Goal: Task Accomplishment & Management: Use online tool/utility

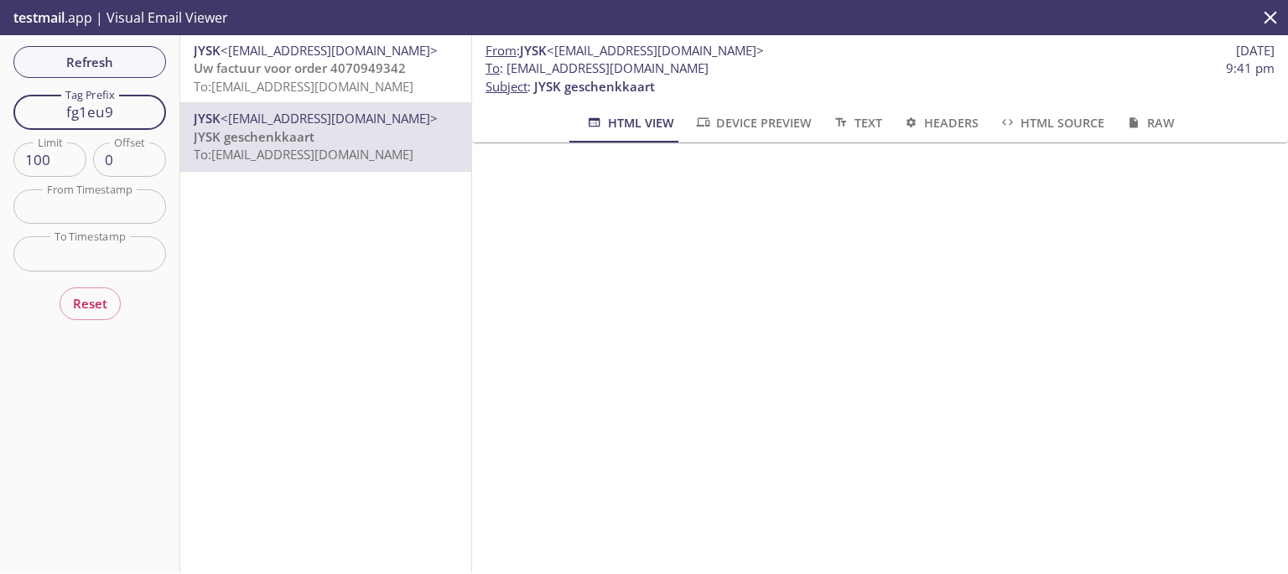
drag, startPoint x: 106, startPoint y: 109, endPoint x: 39, endPoint y: 110, distance: 67.1
click at [39, 110] on input "fg1eu9" at bounding box center [89, 112] width 153 height 34
paste input "qm6b9g"
click at [107, 63] on span "Refresh" at bounding box center [90, 62] width 126 height 22
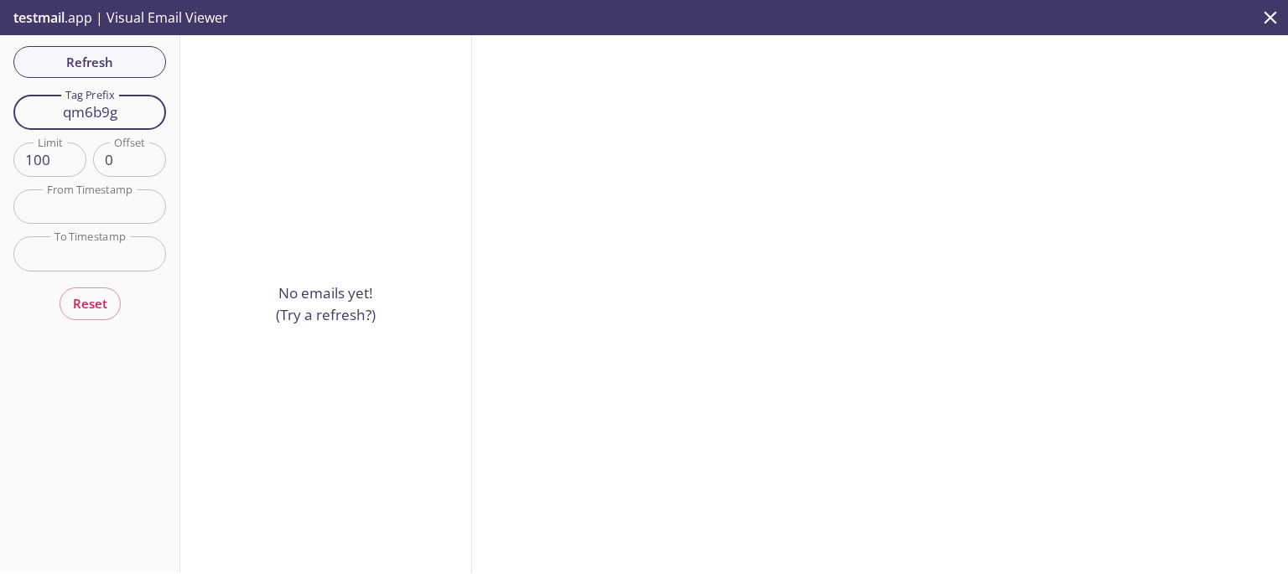
drag, startPoint x: 127, startPoint y: 117, endPoint x: 28, endPoint y: 112, distance: 99.9
click at [28, 112] on input "qm6b9g" at bounding box center [89, 112] width 153 height 34
paste input "h3jn2"
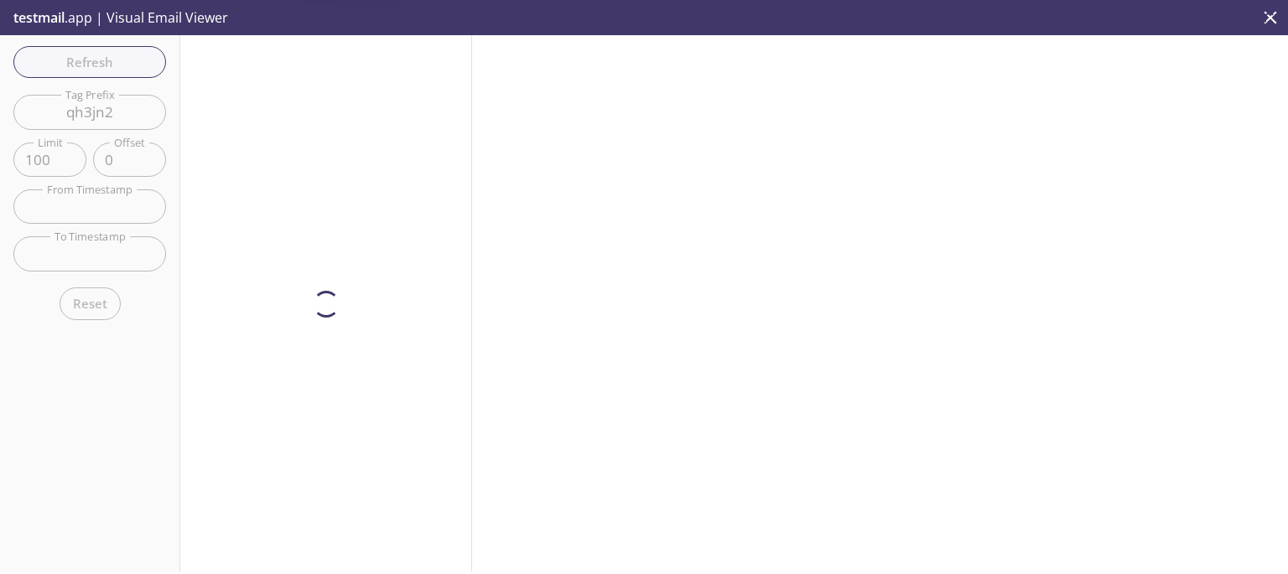
click at [116, 66] on div "Refresh Filters Tag Prefix qh3jn2 Tag Prefix Limit 100 Limit Offset 0 Offset Fr…" at bounding box center [90, 303] width 180 height 537
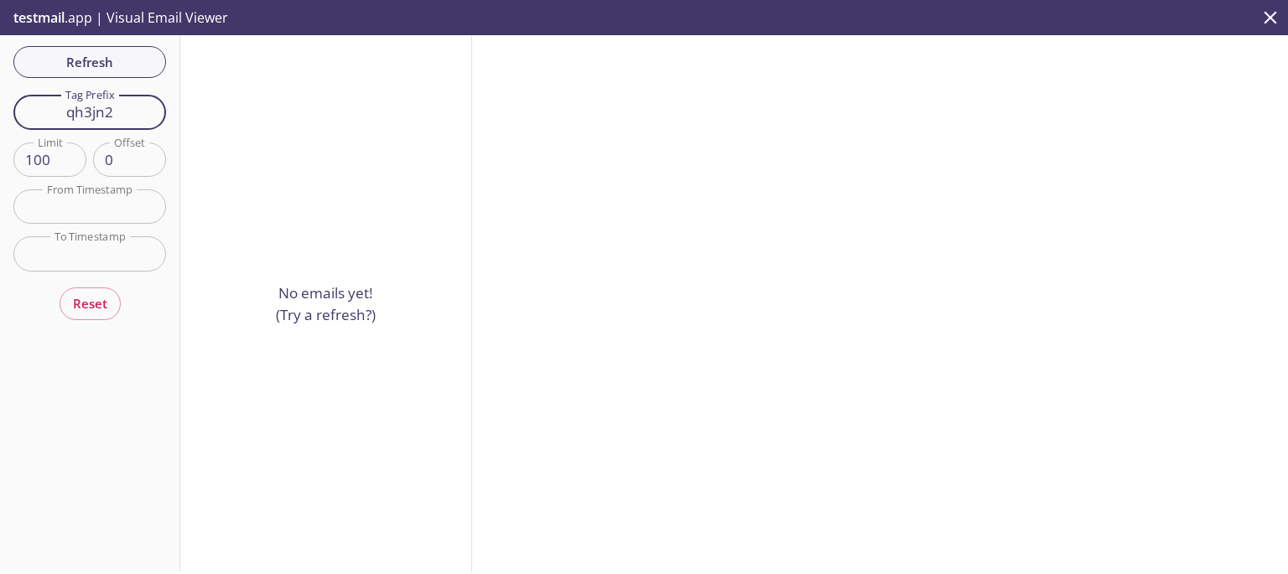
drag, startPoint x: 113, startPoint y: 110, endPoint x: 0, endPoint y: 105, distance: 113.3
click at [0, 105] on div "Refresh Filters Tag Prefix qh3jn2 Tag Prefix Limit 100 Limit Offset 0 Offset Fr…" at bounding box center [90, 303] width 180 height 537
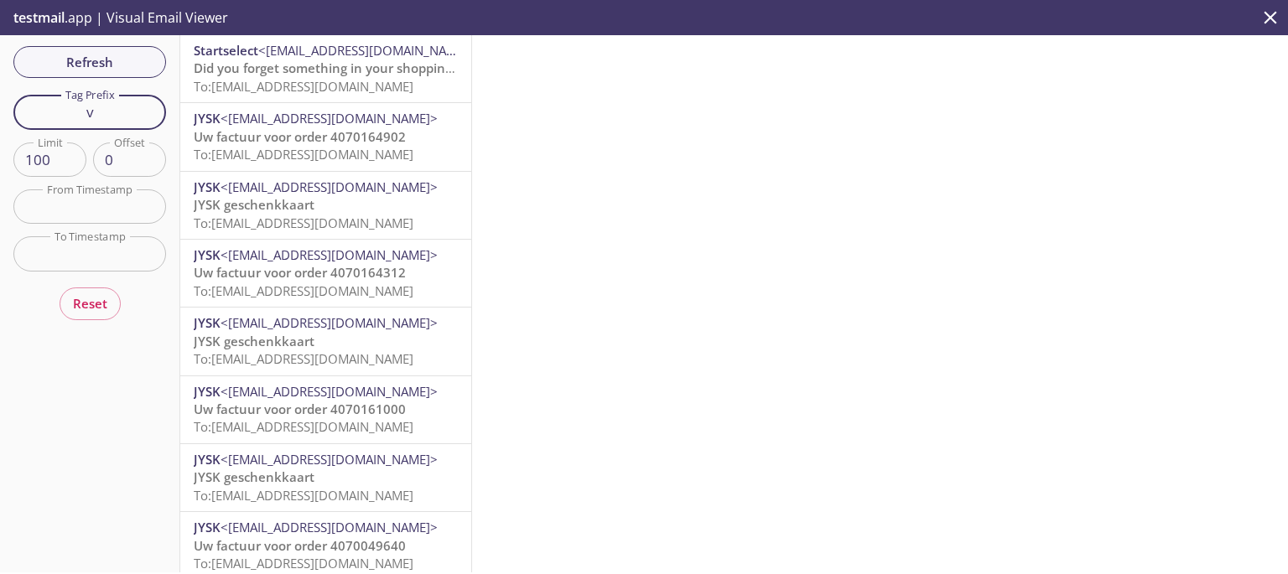
drag, startPoint x: 107, startPoint y: 111, endPoint x: 0, endPoint y: 94, distance: 108.6
click at [0, 94] on div "Refresh Filters Tag Prefix v Tag Prefix Limit 100 Limit Offset 0 Offset From Ti…" at bounding box center [90, 303] width 180 height 537
paste input "4d6in9"
type input "4d6in9"
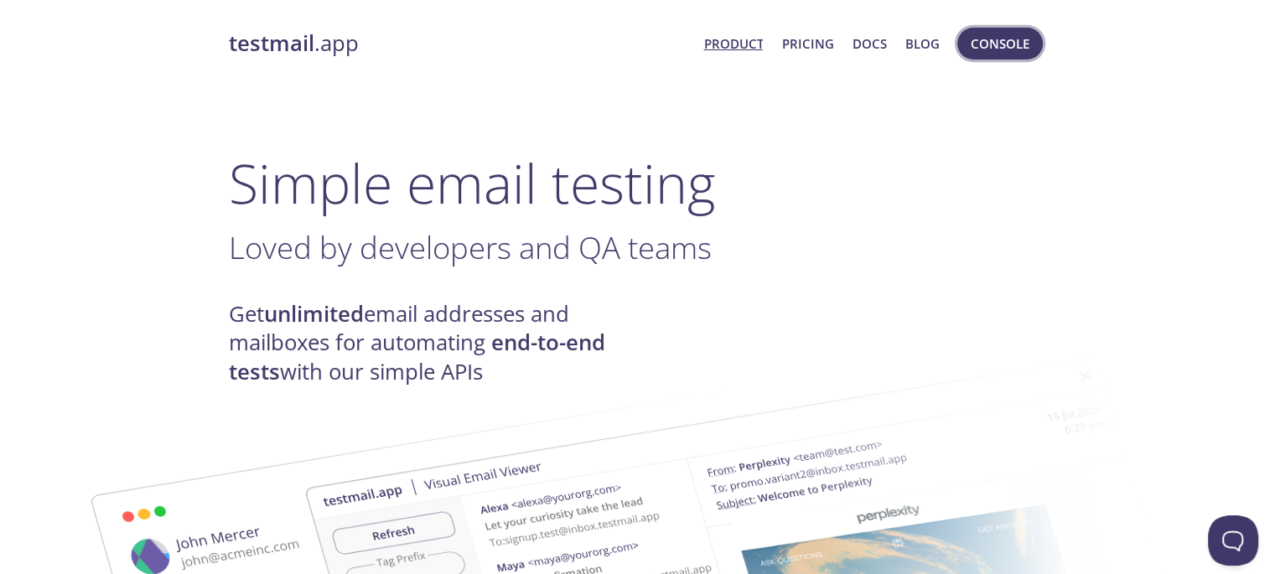
click at [1005, 43] on span "Console" at bounding box center [1000, 44] width 59 height 22
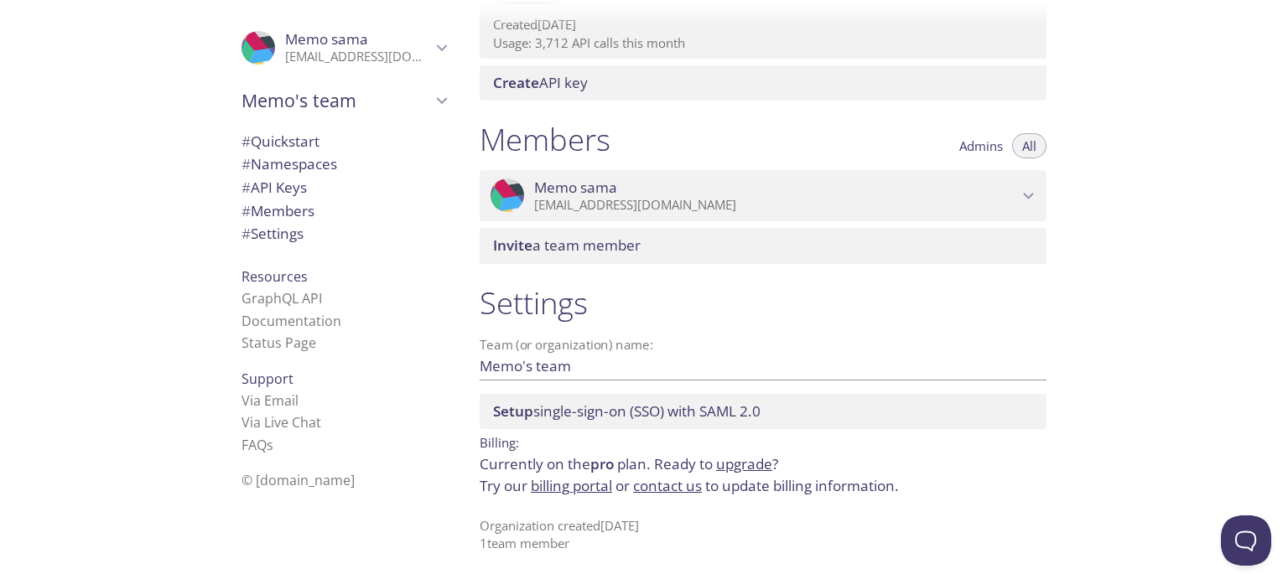
scroll to position [639, 0]
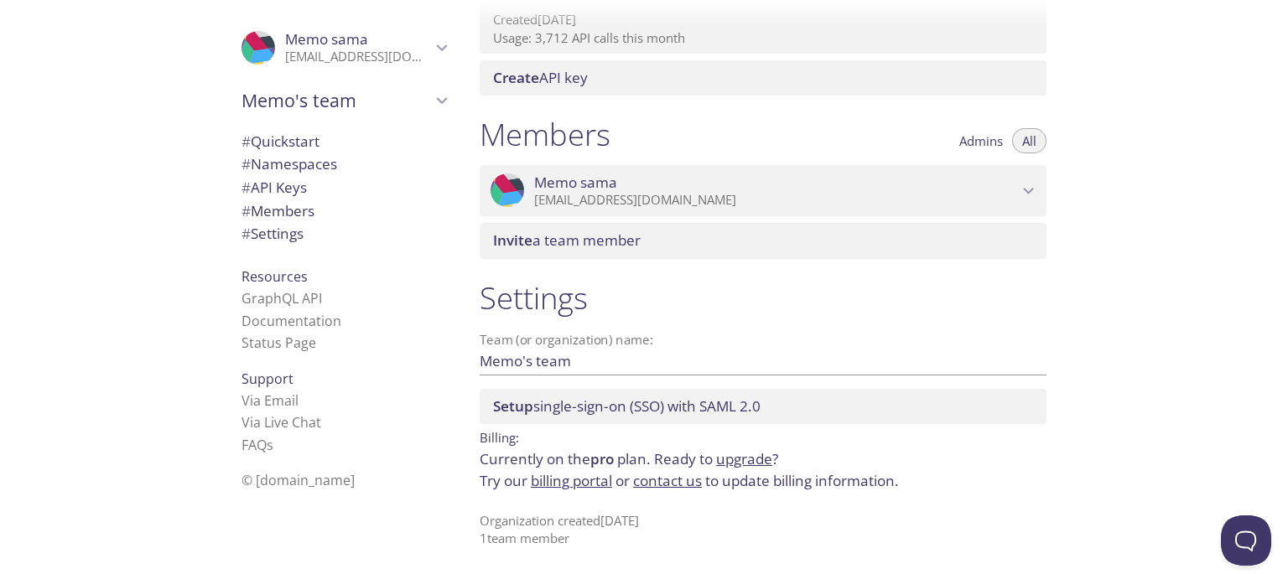
click at [740, 464] on link "upgrade" at bounding box center [744, 458] width 56 height 19
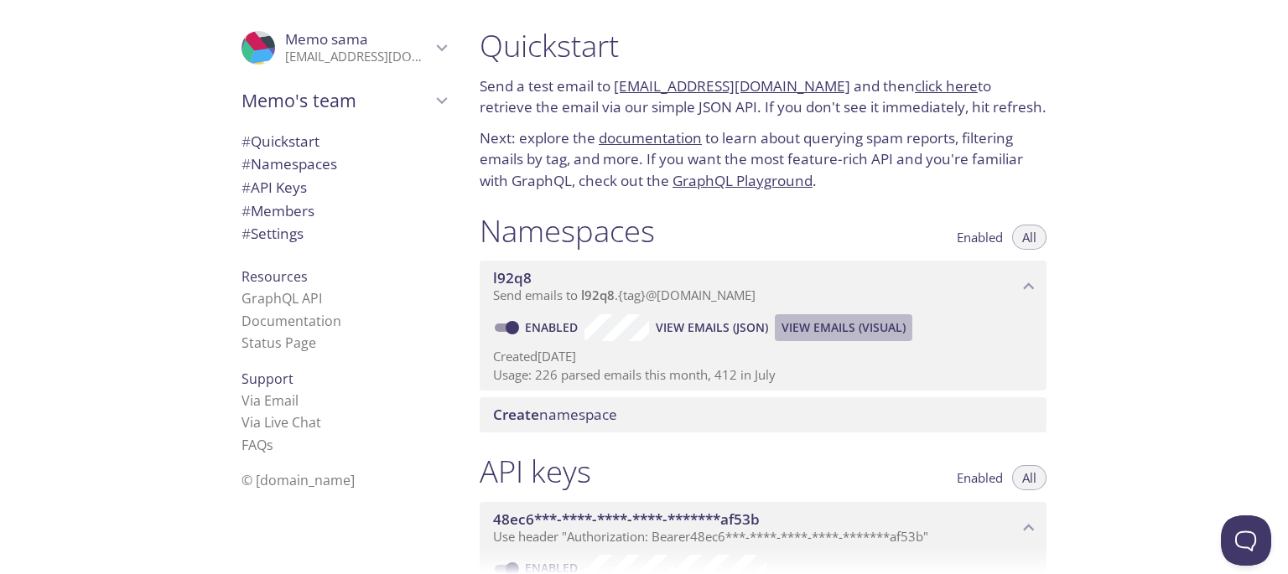
click at [830, 324] on span "View Emails (Visual)" at bounding box center [843, 328] width 124 height 20
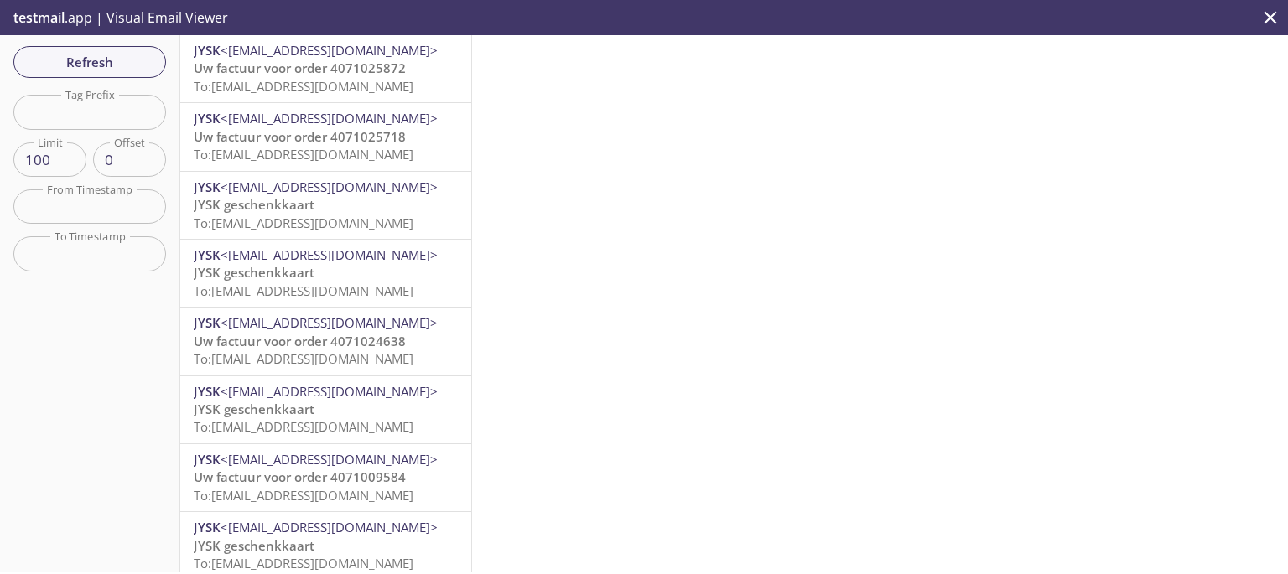
click at [223, 84] on span "To: l92q8.cz7v9w@inbox.testmail.app" at bounding box center [304, 86] width 220 height 17
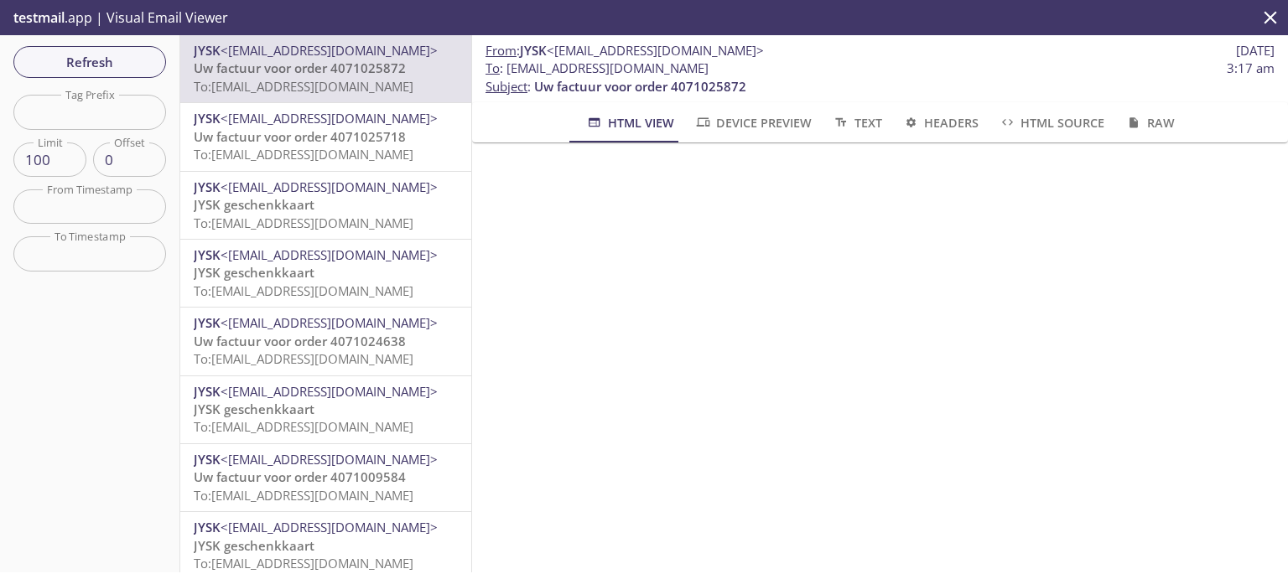
scroll to position [179, 0]
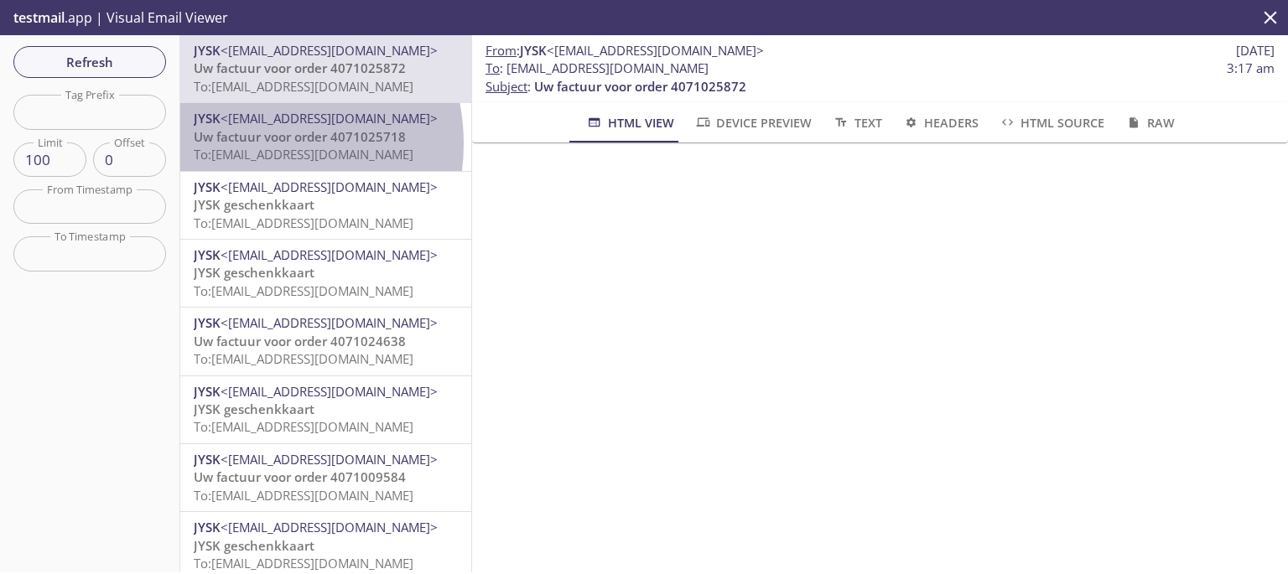
click at [246, 143] on span "Uw factuur voor order 4071025718" at bounding box center [300, 136] width 212 height 17
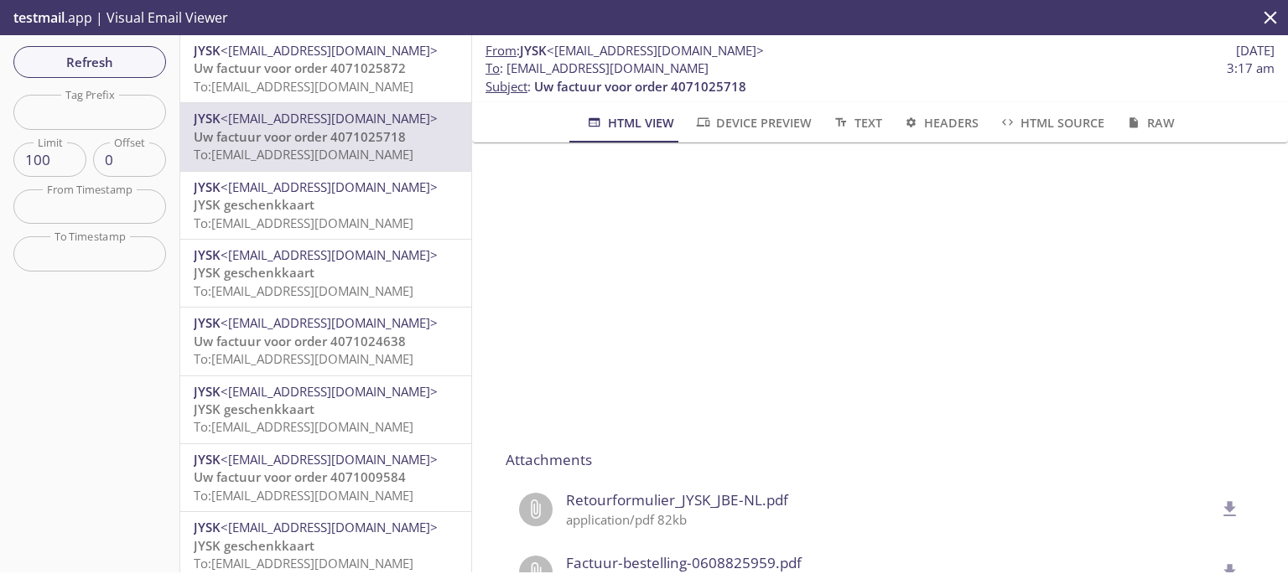
scroll to position [690, 0]
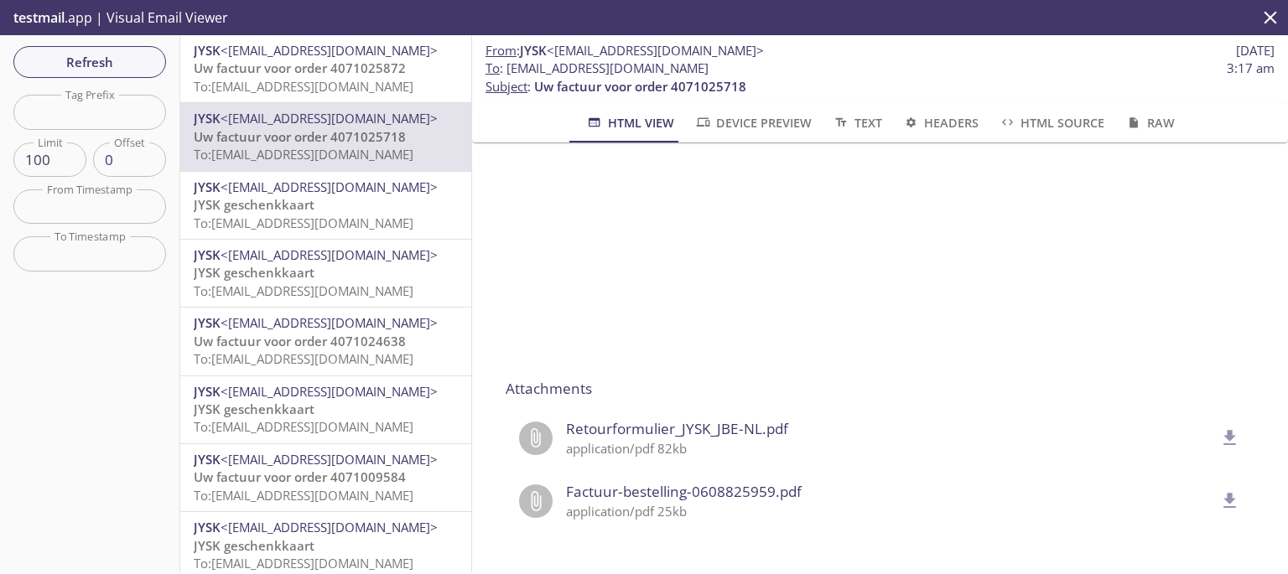
click at [379, 223] on span "To: l92q8.cz7v9w@inbox.testmail.app" at bounding box center [304, 223] width 220 height 17
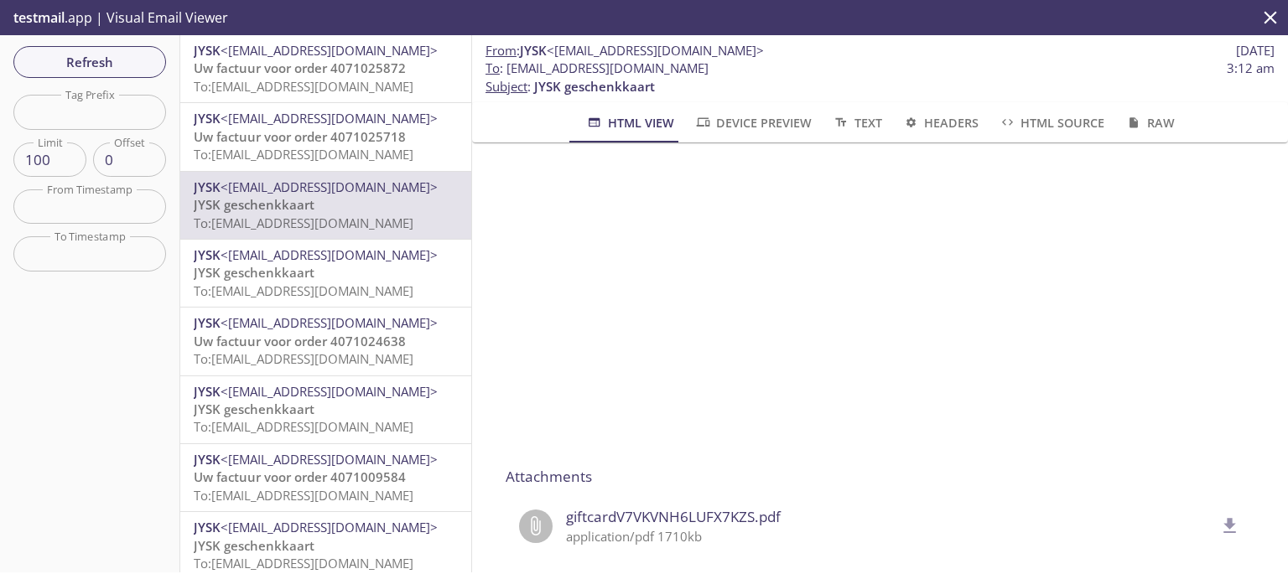
scroll to position [312, 0]
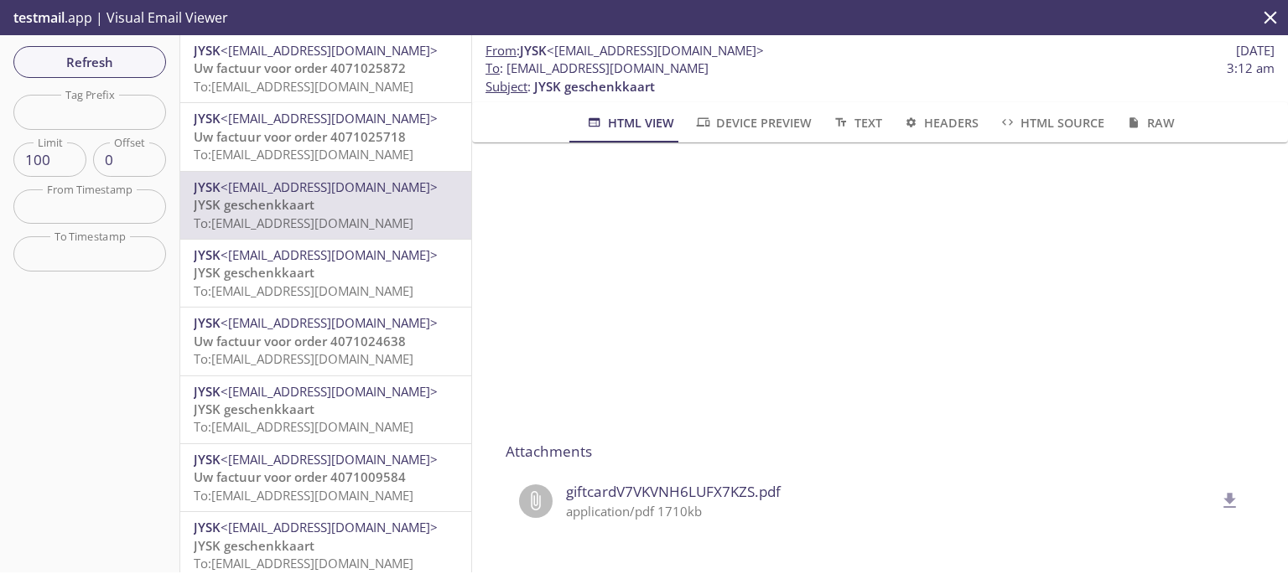
click at [1224, 493] on icon "delete" at bounding box center [1230, 500] width 13 height 15
click at [353, 279] on p "JYSK geschenkkaart To: l92q8.yijiu1@inbox.testmail.app" at bounding box center [326, 282] width 264 height 36
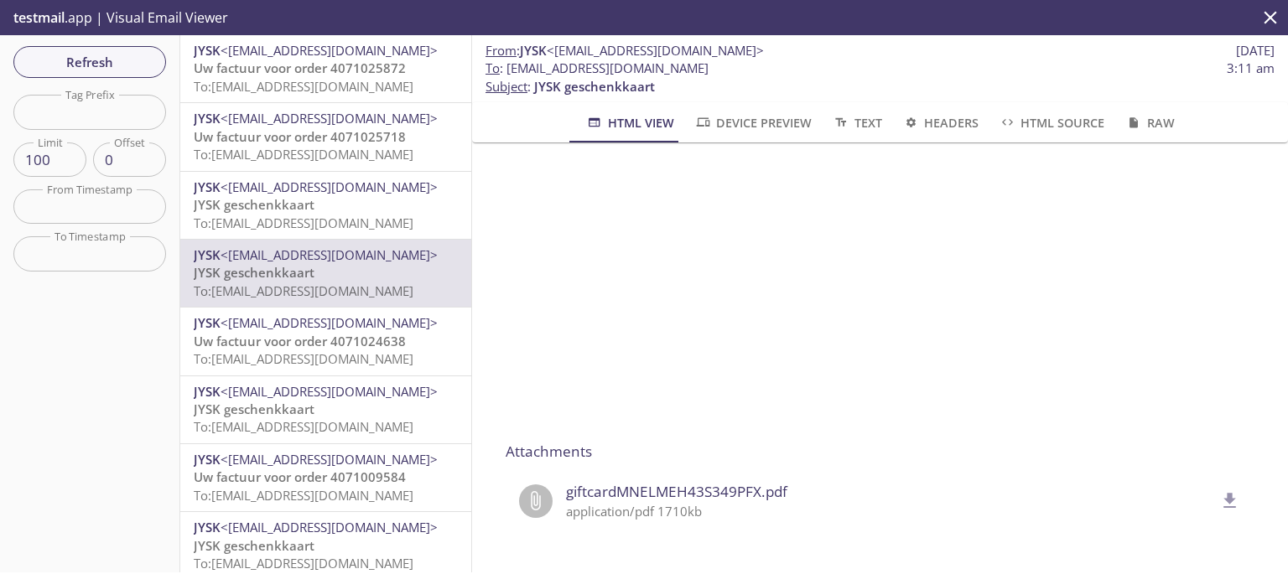
scroll to position [312, 0]
click at [1224, 493] on icon "delete" at bounding box center [1230, 500] width 13 height 15
click at [109, 113] on input "text" at bounding box center [89, 112] width 153 height 34
paste input "fg1eu9"
click at [109, 55] on span "Refresh" at bounding box center [90, 62] width 126 height 22
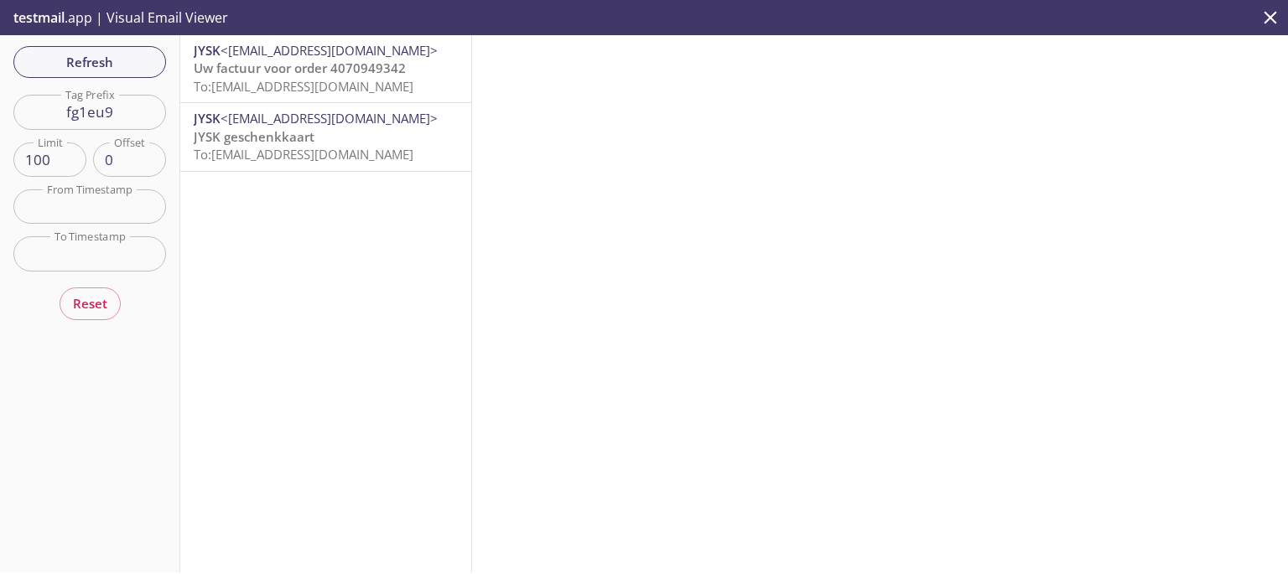
click at [366, 143] on p "JYSK geschenkkaart To: l92q8.fg1eu9@inbox.testmail.app" at bounding box center [326, 146] width 264 height 36
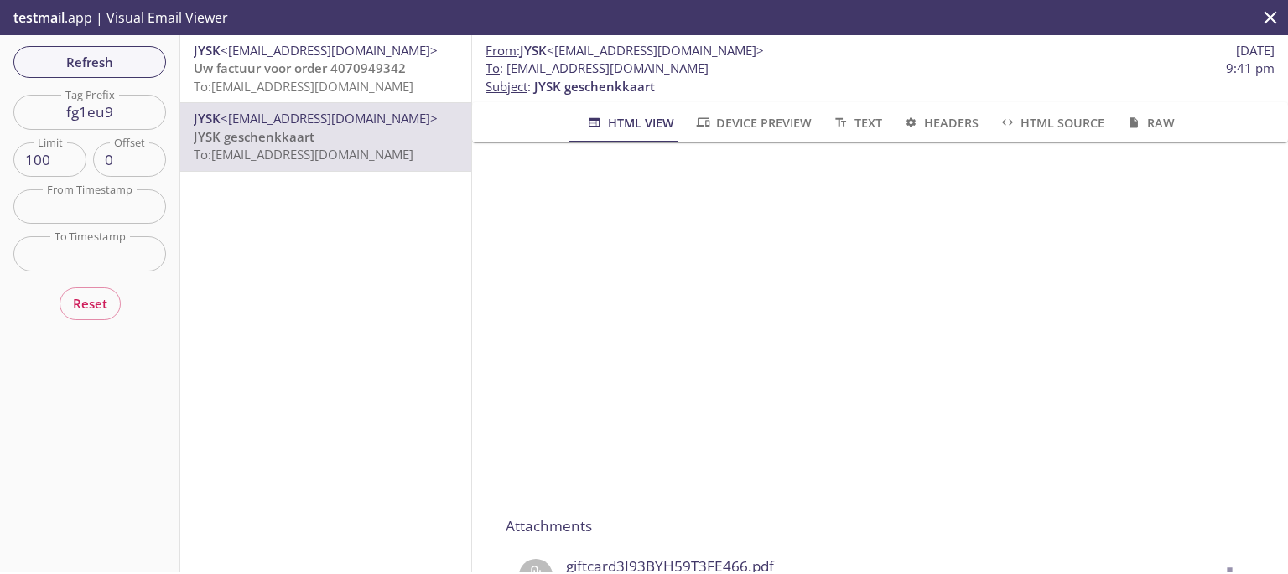
scroll to position [312, 0]
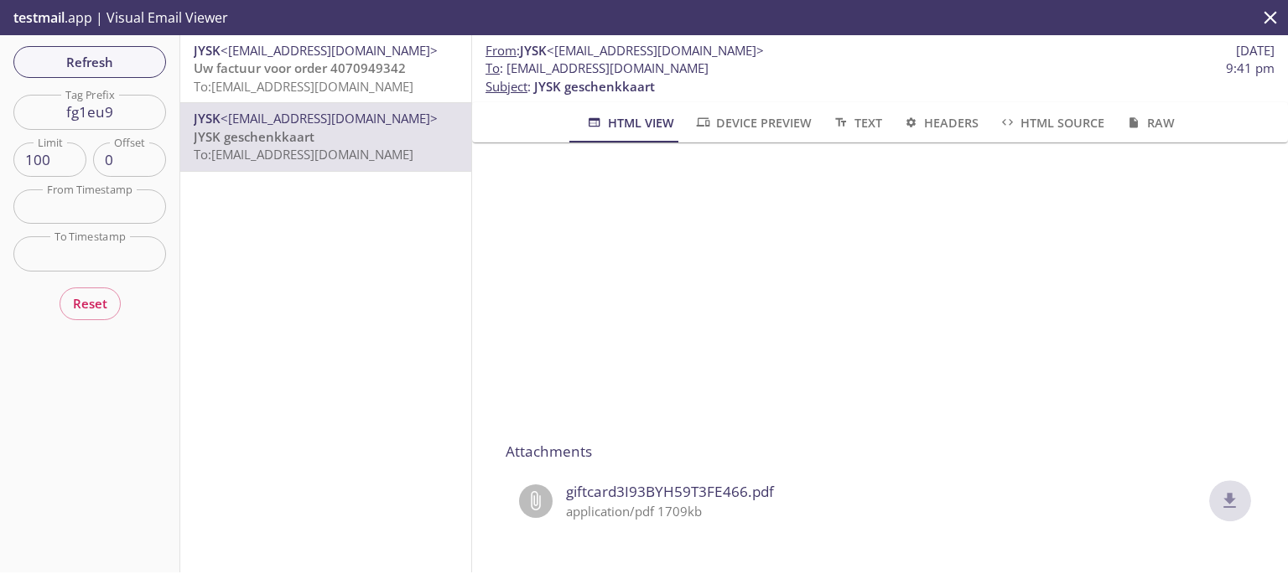
click at [1219, 490] on icon "delete" at bounding box center [1230, 501] width 22 height 22
drag, startPoint x: 140, startPoint y: 103, endPoint x: 35, endPoint y: 108, distance: 104.9
click at [35, 108] on input "fg1eu9" at bounding box center [89, 112] width 153 height 34
paste input "elgw8m"
click at [91, 53] on span "Refresh" at bounding box center [90, 62] width 126 height 22
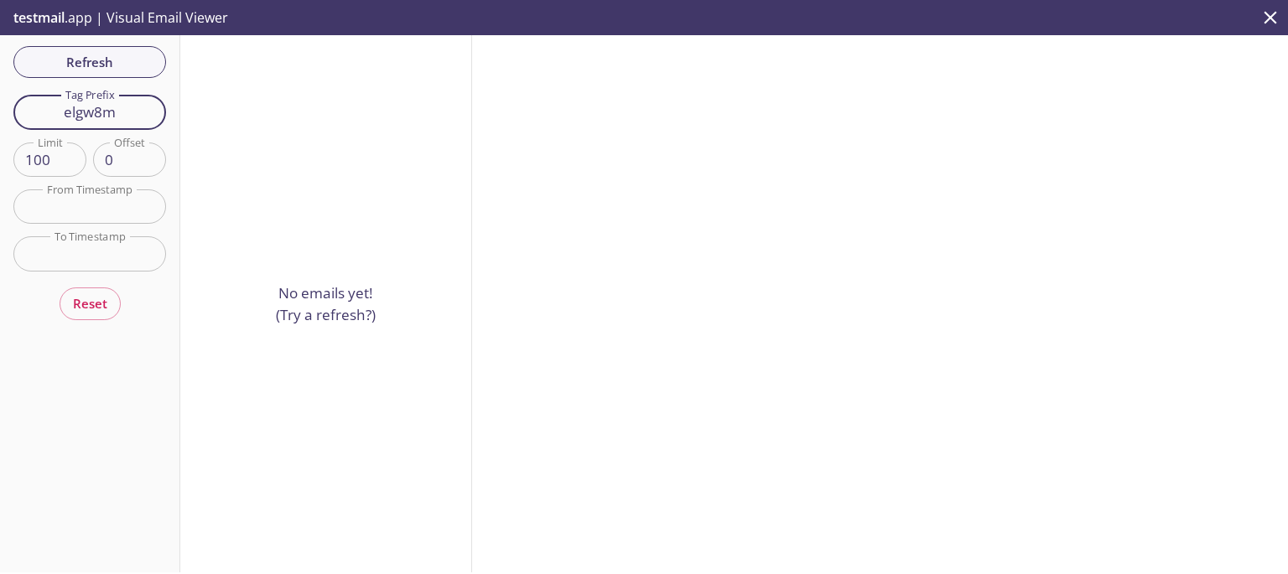
drag, startPoint x: 127, startPoint y: 118, endPoint x: 0, endPoint y: 76, distance: 134.2
click at [0, 76] on div "Refresh Filters Tag Prefix elgw8m Tag Prefix Limit 100 Limit Offset 0 Offset Fr…" at bounding box center [90, 303] width 180 height 537
paste input "x96npz"
click at [127, 55] on span "Refresh" at bounding box center [90, 62] width 126 height 22
drag, startPoint x: 131, startPoint y: 106, endPoint x: 2, endPoint y: 86, distance: 130.8
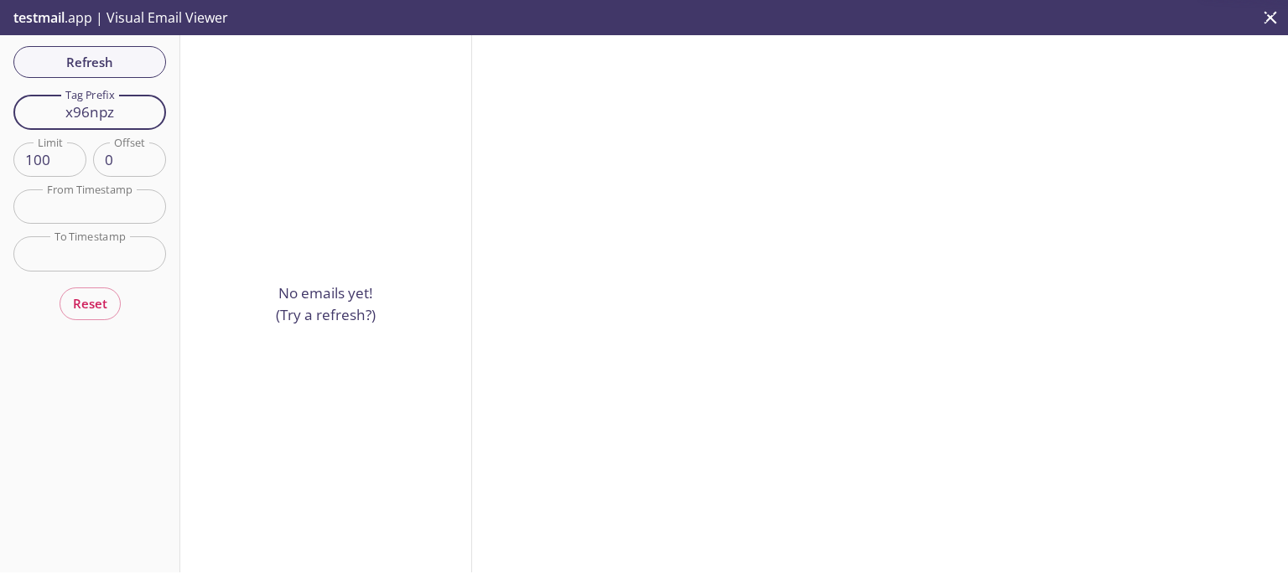
click at [2, 86] on div "Refresh Filters Tag Prefix x96npz Tag Prefix Limit 100 Limit Offset 0 Offset Fr…" at bounding box center [90, 303] width 180 height 537
paste input "0i8ebv"
click at [119, 59] on span "Refresh" at bounding box center [90, 62] width 126 height 22
drag, startPoint x: 106, startPoint y: 109, endPoint x: 25, endPoint y: 86, distance: 84.6
click at [25, 86] on div "Refresh Filters Tag Prefix 0i8ebv Tag Prefix Limit 100 Limit Offset 0 Offset Fr…" at bounding box center [90, 303] width 180 height 537
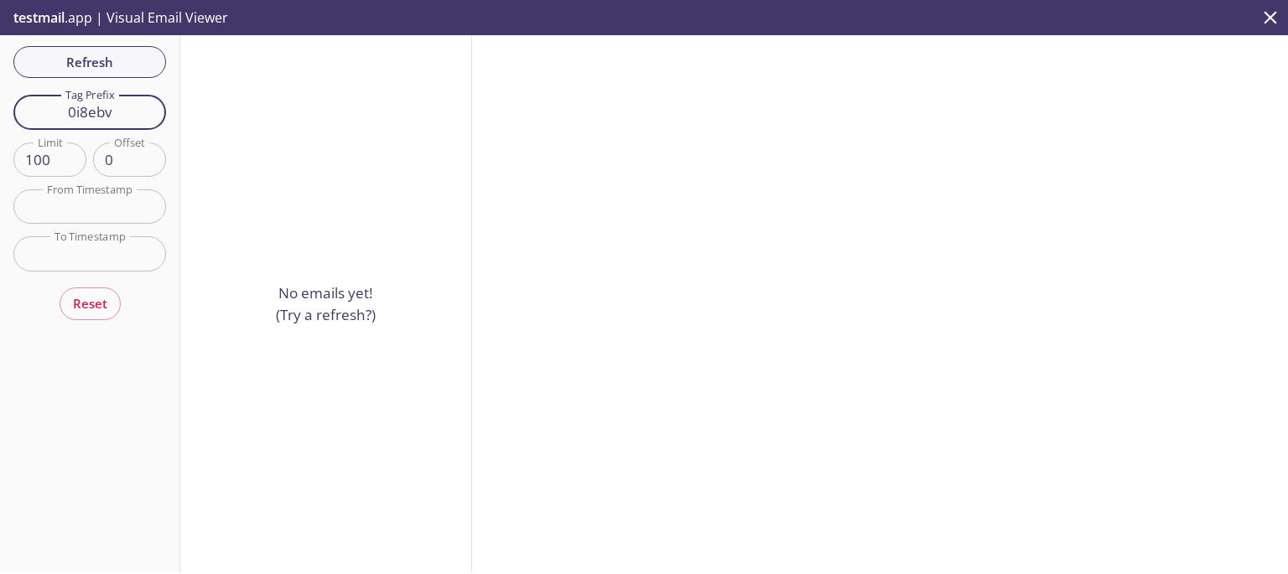
paste input "4slxbu"
type input "4slxbu"
click at [79, 56] on span "Refresh" at bounding box center [90, 62] width 126 height 22
drag, startPoint x: 123, startPoint y: 114, endPoint x: 18, endPoint y: 107, distance: 105.0
click at [18, 107] on input "4slxbu" at bounding box center [89, 112] width 153 height 34
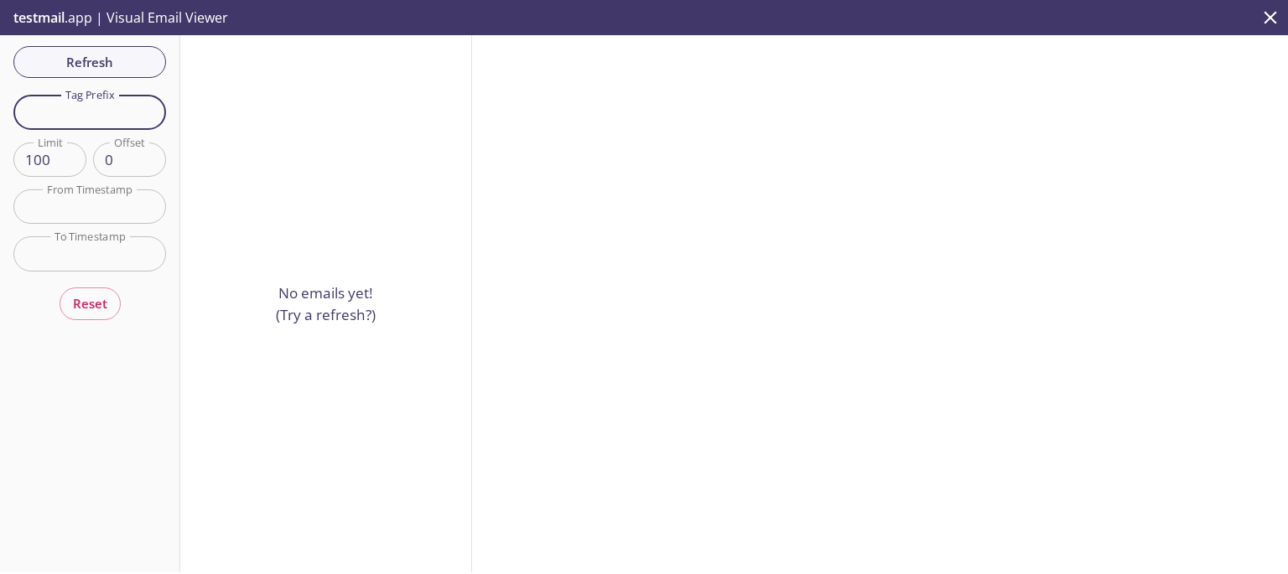
click at [94, 63] on span "Refresh" at bounding box center [90, 62] width 126 height 22
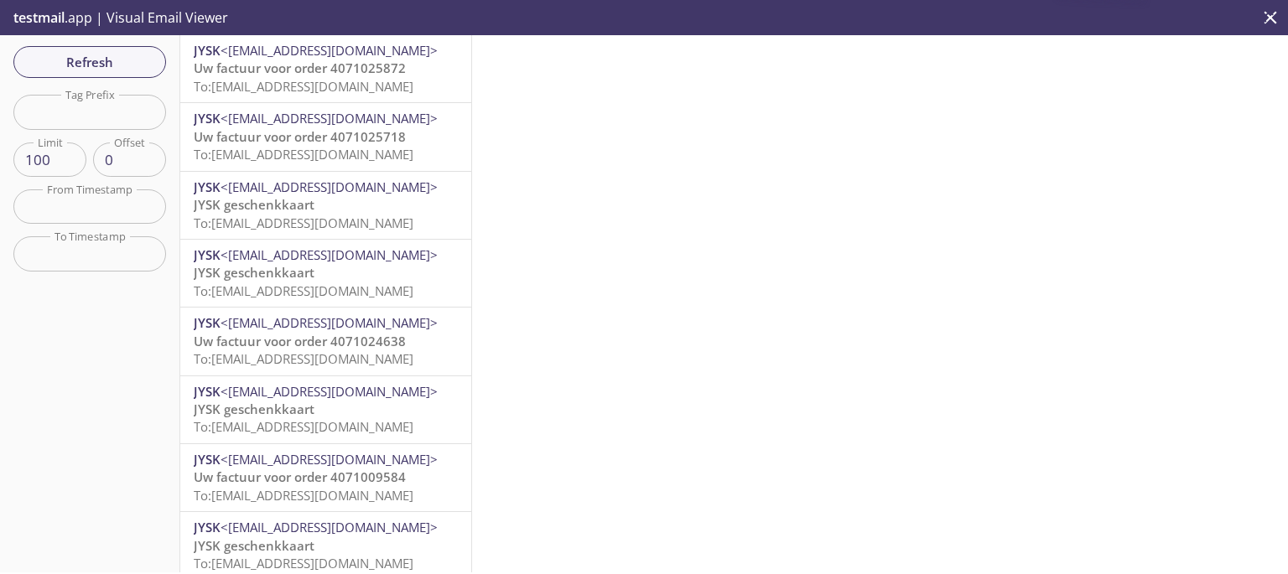
click at [281, 193] on span "<[EMAIL_ADDRESS][DOMAIN_NAME]>" at bounding box center [328, 187] width 217 height 17
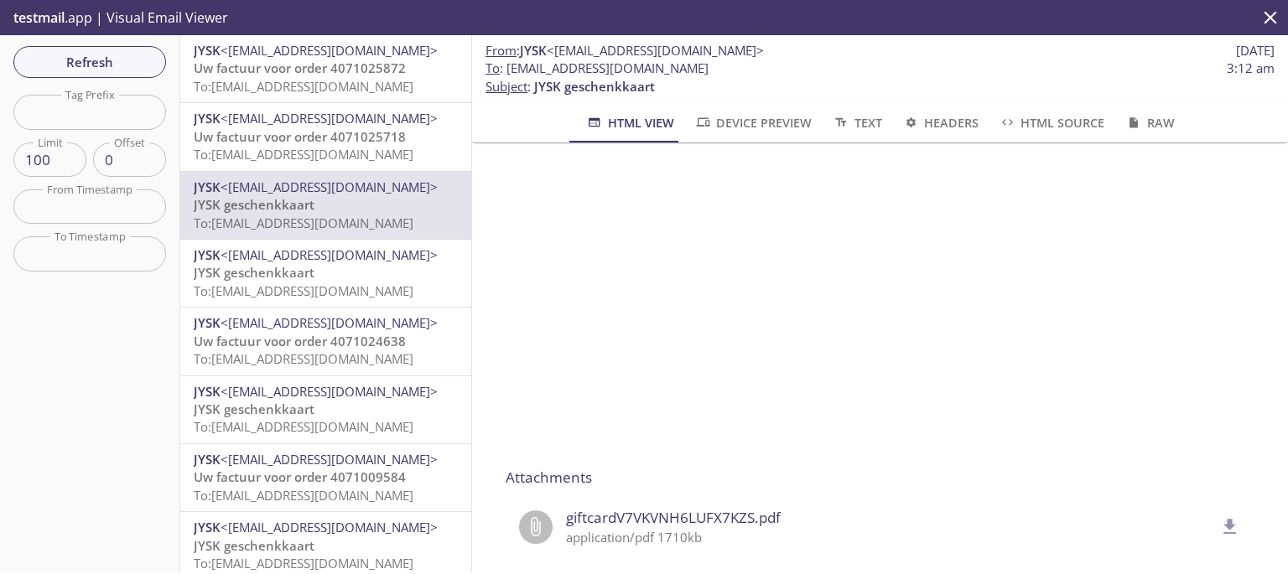
scroll to position [275, 0]
click at [1219, 527] on icon "delete" at bounding box center [1230, 526] width 22 height 22
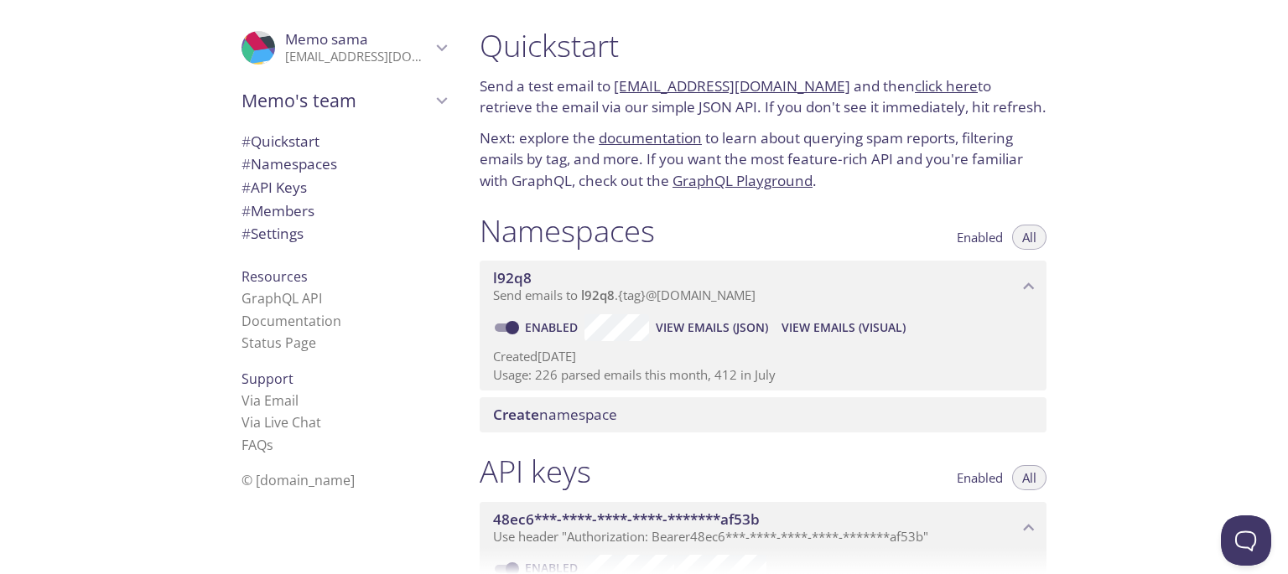
click at [711, 328] on span "View Emails (JSON)" at bounding box center [712, 328] width 112 height 20
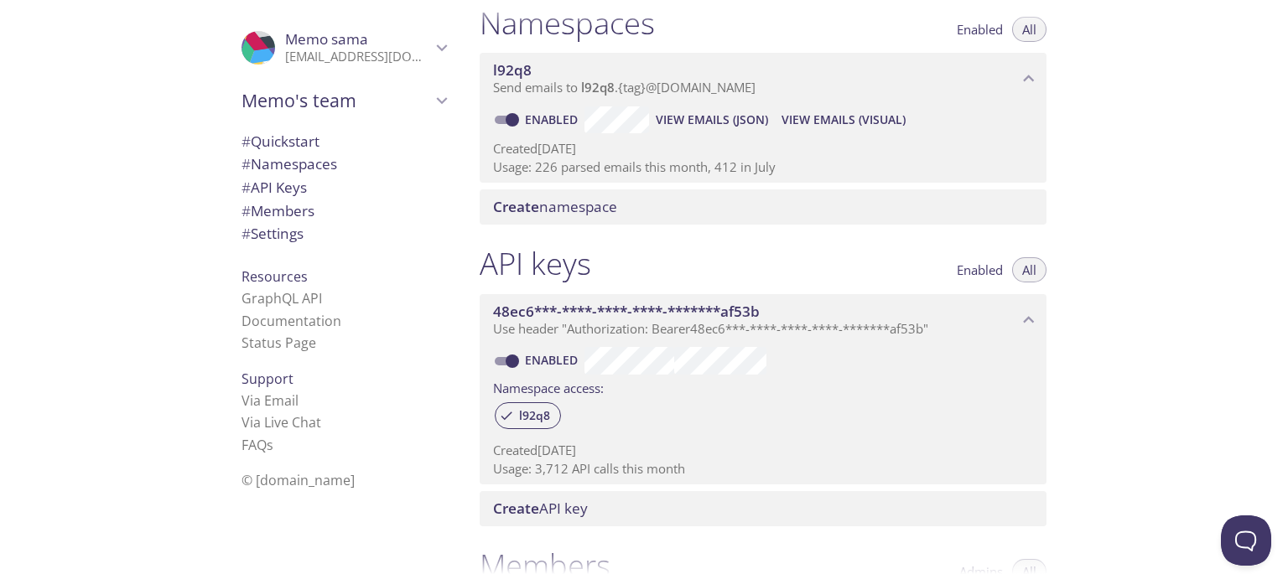
scroll to position [205, 0]
